Goal: Complete application form

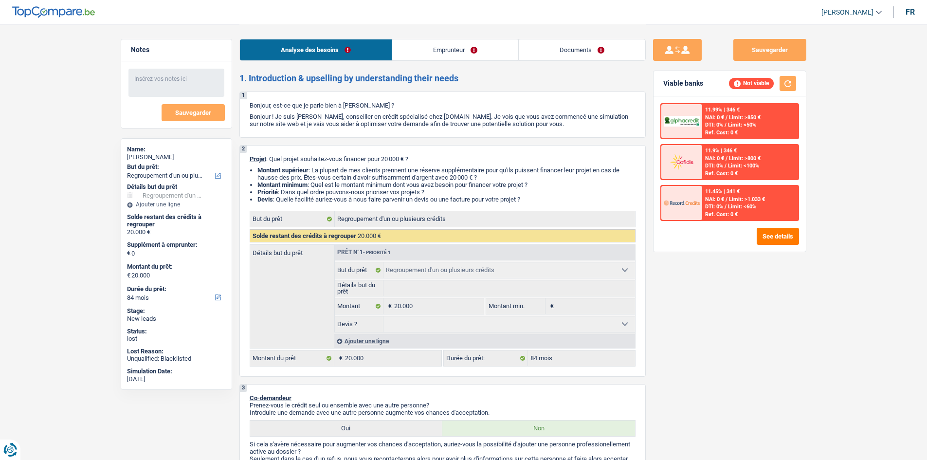
select select "refinancing"
select select "84"
select select "refinancing"
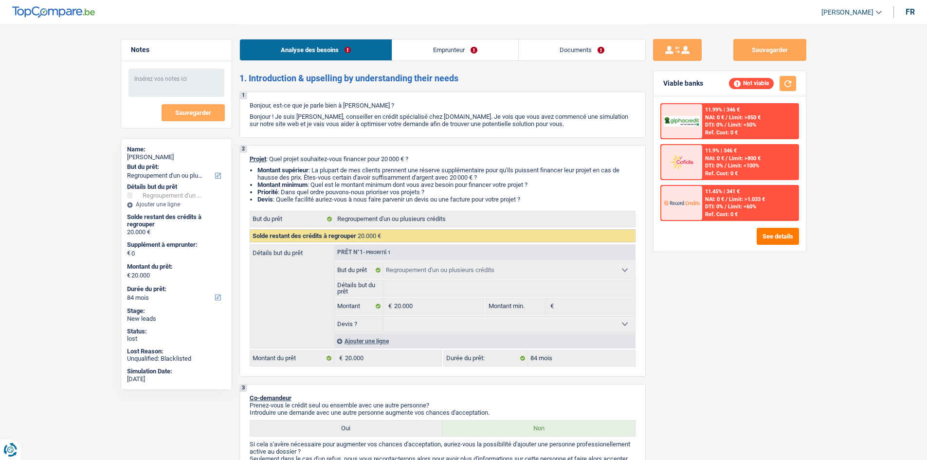
select select "84"
select select "invalid"
select select "disabilityPension"
select select "rents"
select select "refinancing"
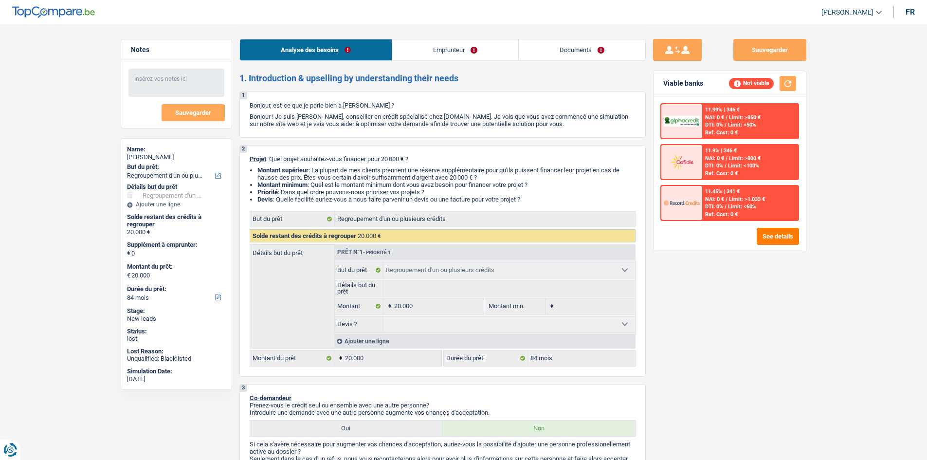
select select "refinancing"
select select "84"
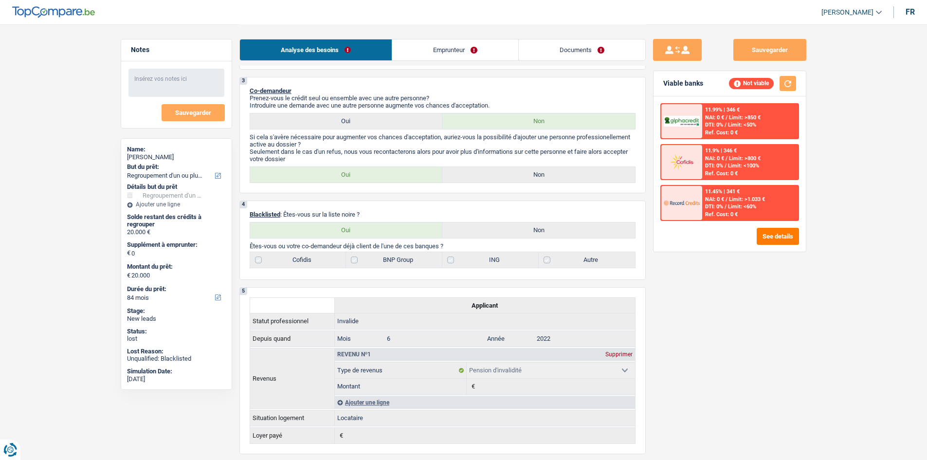
scroll to position [292, 0]
